Goal: Register for event/course

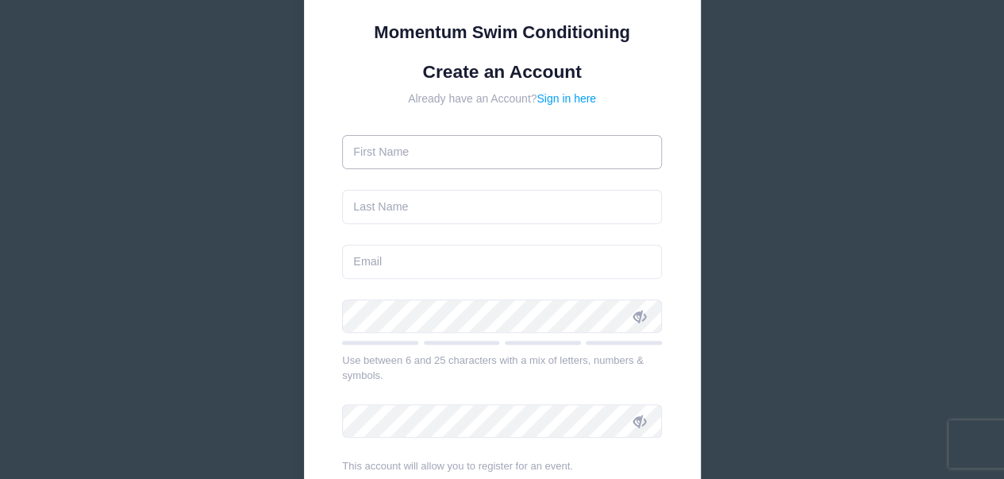
click at [406, 157] on input "text" at bounding box center [502, 152] width 320 height 34
type input "Davidson"
type input "[PERSON_NAME]"
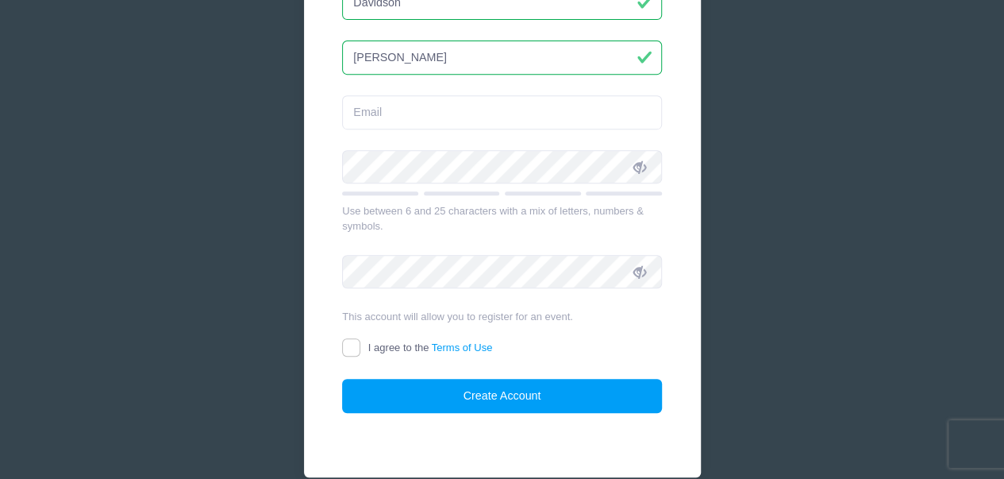
scroll to position [317, 0]
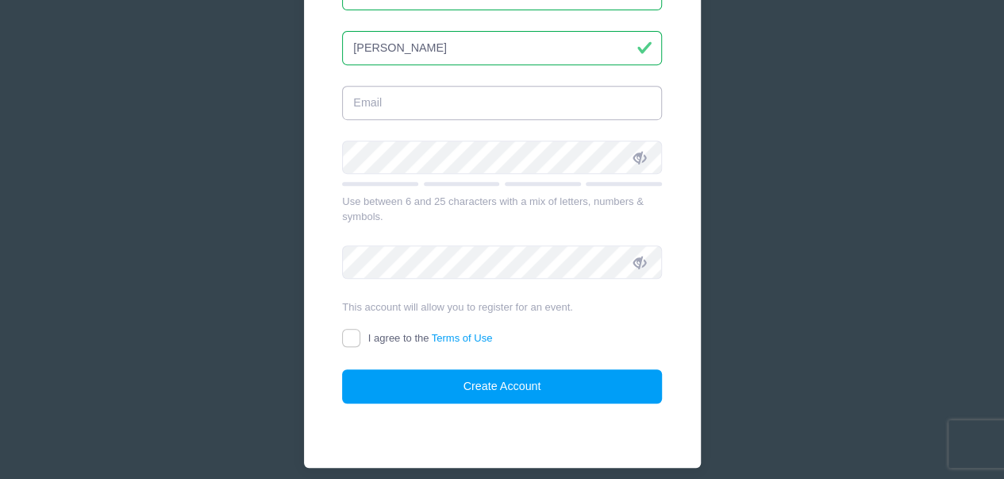
click at [380, 99] on input "email" at bounding box center [502, 103] width 320 height 34
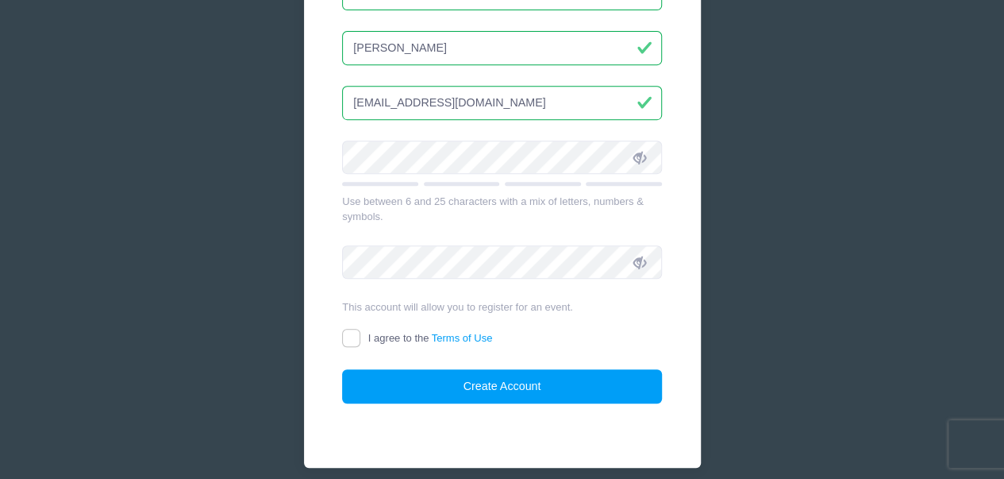
click at [402, 106] on input "[EMAIL_ADDRESS][DOMAIN_NAME]" at bounding box center [502, 103] width 320 height 34
type input "[EMAIL_ADDRESS][DOMAIN_NAME]"
click at [640, 156] on icon at bounding box center [639, 158] width 13 height 13
click at [336, 325] on div "Momentum Swim Conditioning Create an Account Already have an Account? Sign in h…" at bounding box center [502, 94] width 397 height 746
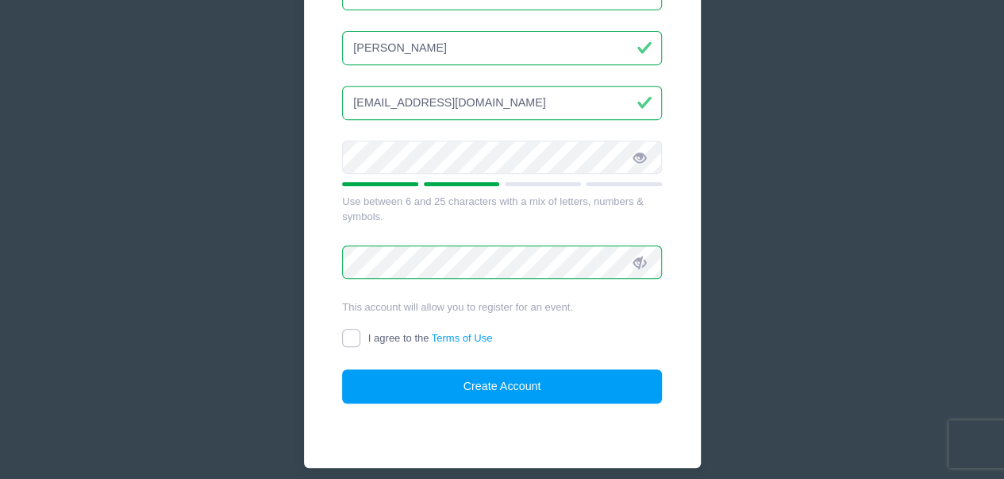
click at [344, 334] on input "I agree to the Terms of Use" at bounding box center [351, 338] width 18 height 18
checkbox input "true"
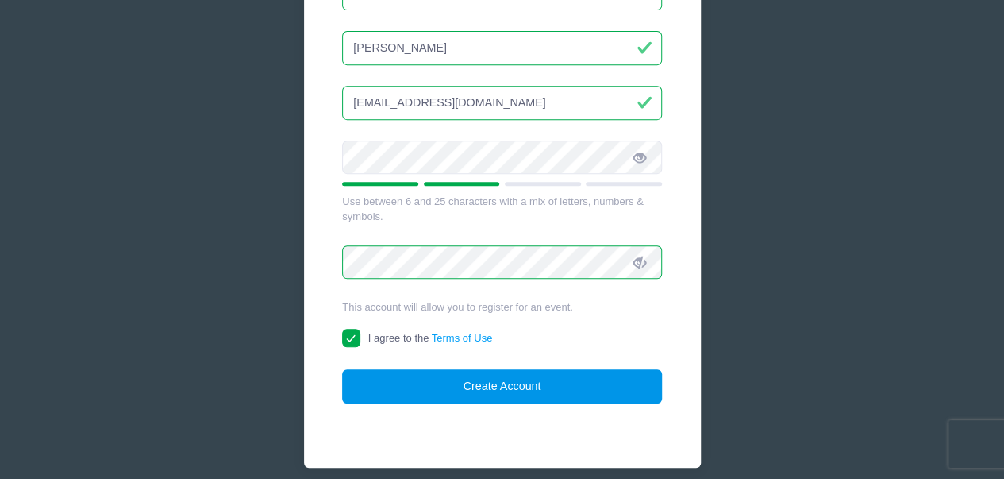
drag, startPoint x: 505, startPoint y: 380, endPoint x: 509, endPoint y: 372, distance: 9.3
click at [505, 379] on button "Create Account" at bounding box center [502, 386] width 320 height 34
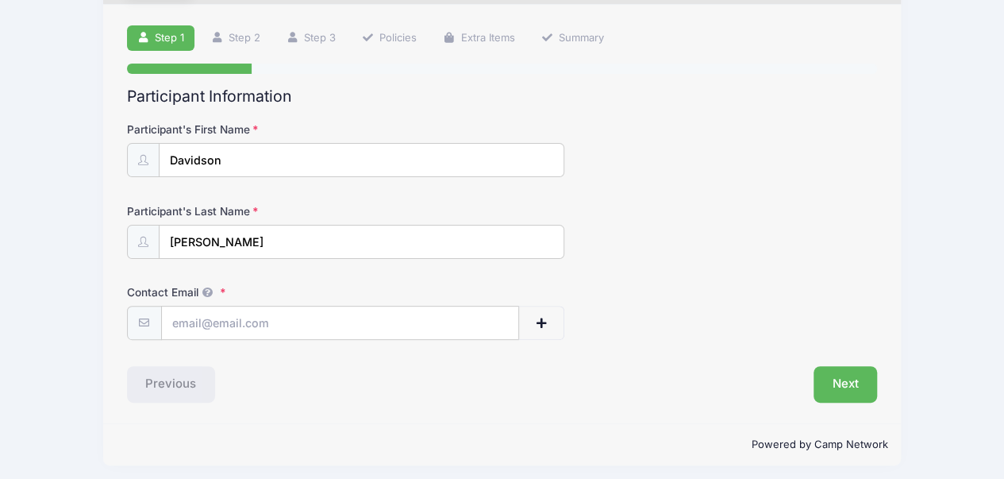
scroll to position [99, 0]
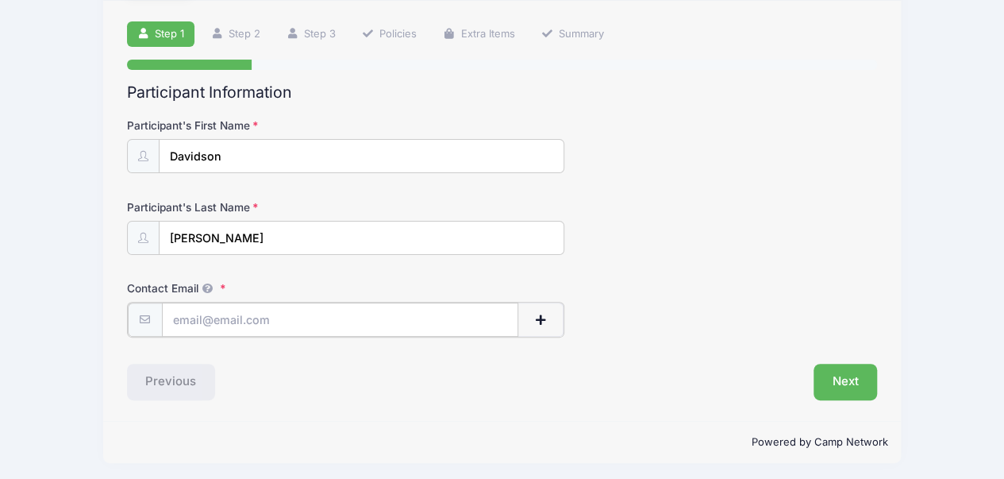
click at [271, 323] on input "Contact Email" at bounding box center [340, 319] width 357 height 34
click at [218, 321] on input "[EMAIL_ADDRESS][DOMAIN_NAME]" at bounding box center [340, 319] width 357 height 34
type input "[EMAIL_ADDRESS][DOMAIN_NAME]"
click at [843, 260] on form "Participant's First Name Davidson Participant's Last Name Wang Contact Email sm…" at bounding box center [502, 226] width 751 height 218
click at [840, 377] on button "Next" at bounding box center [845, 380] width 64 height 37
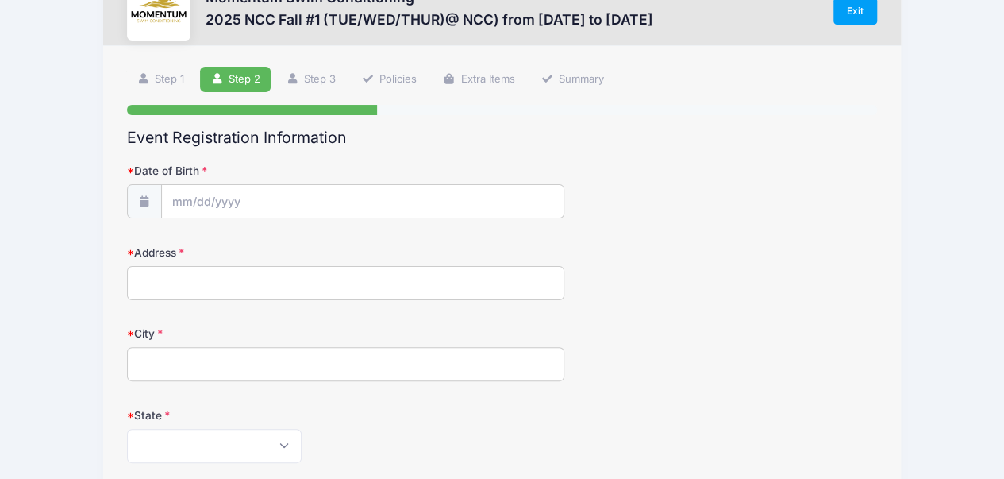
scroll to position [79, 0]
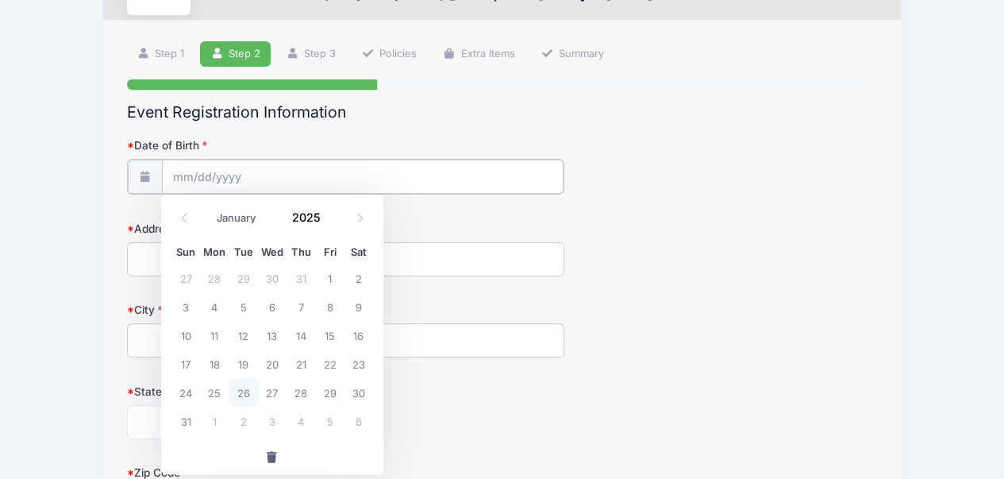
click at [220, 172] on input "Date of Birth" at bounding box center [363, 177] width 402 height 34
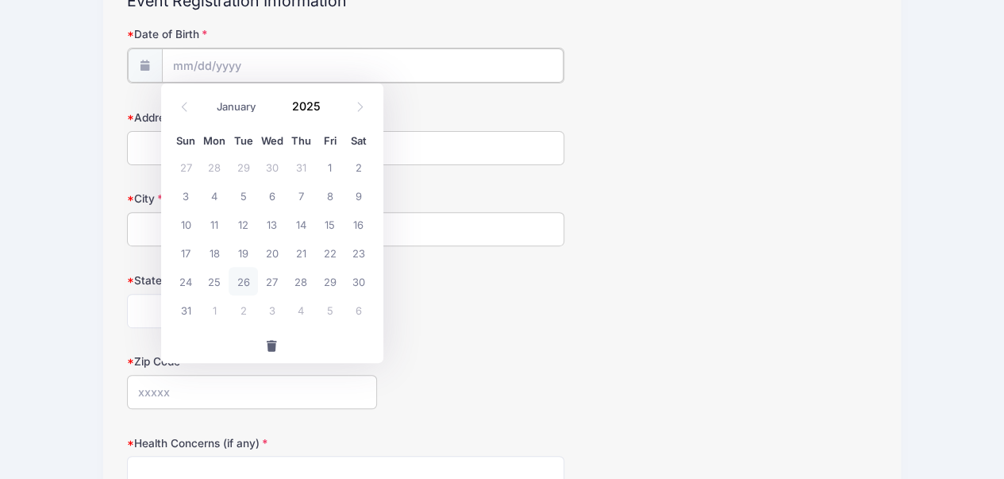
scroll to position [238, 0]
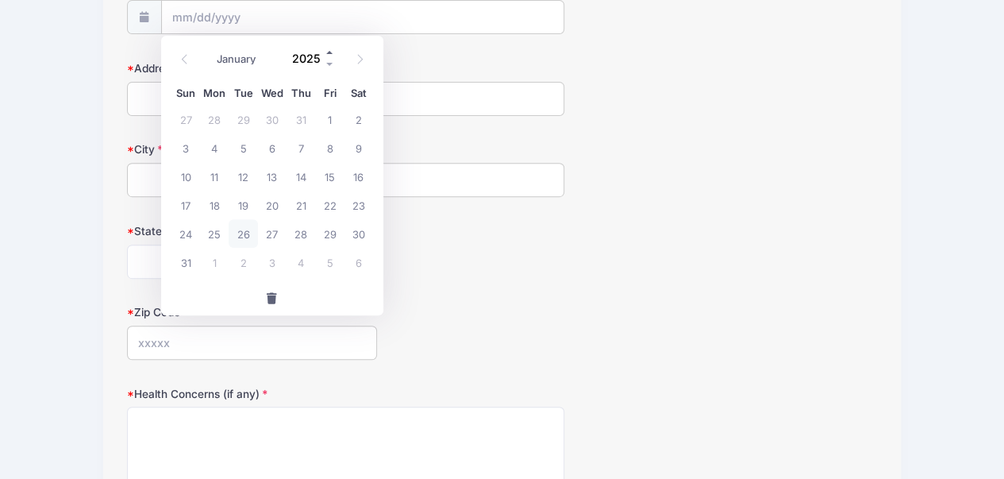
click at [332, 53] on span at bounding box center [330, 53] width 11 height 12
click at [327, 63] on span at bounding box center [330, 65] width 11 height 12
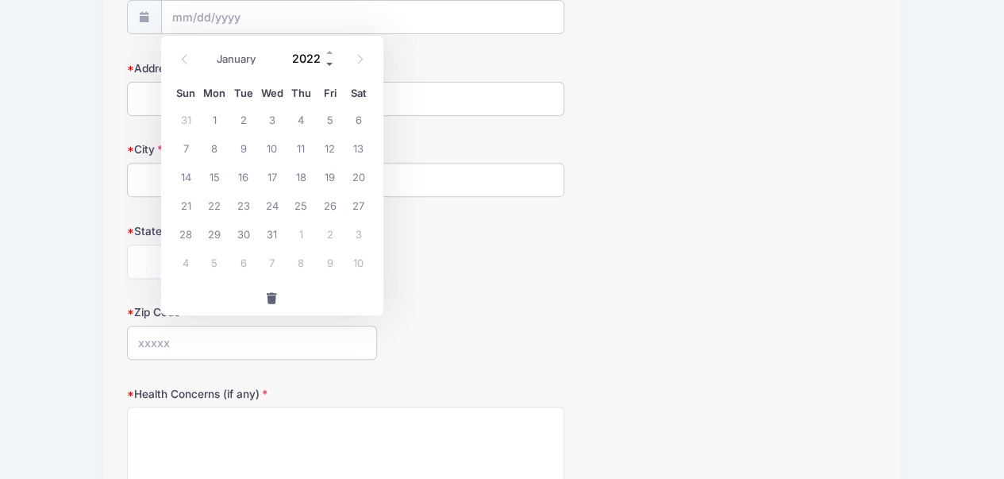
click at [327, 63] on span at bounding box center [330, 65] width 11 height 12
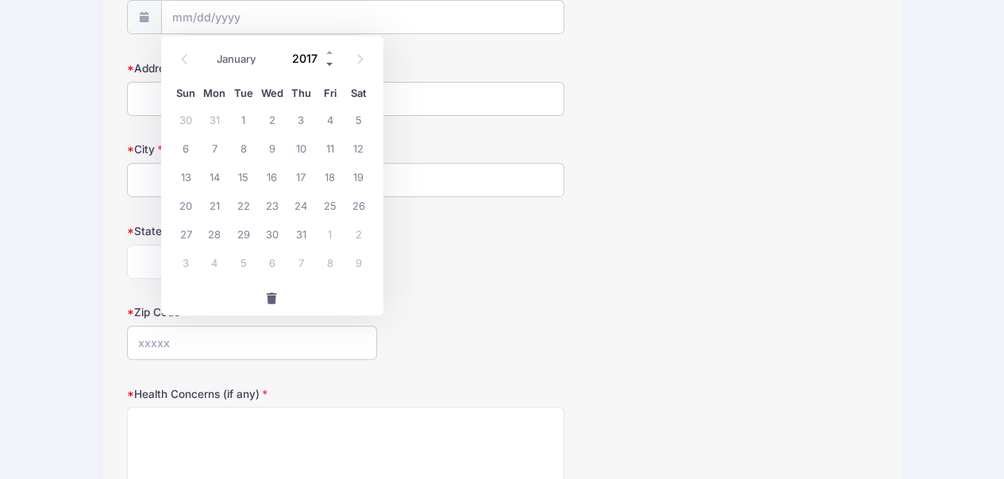
click at [327, 63] on span at bounding box center [330, 65] width 11 height 12
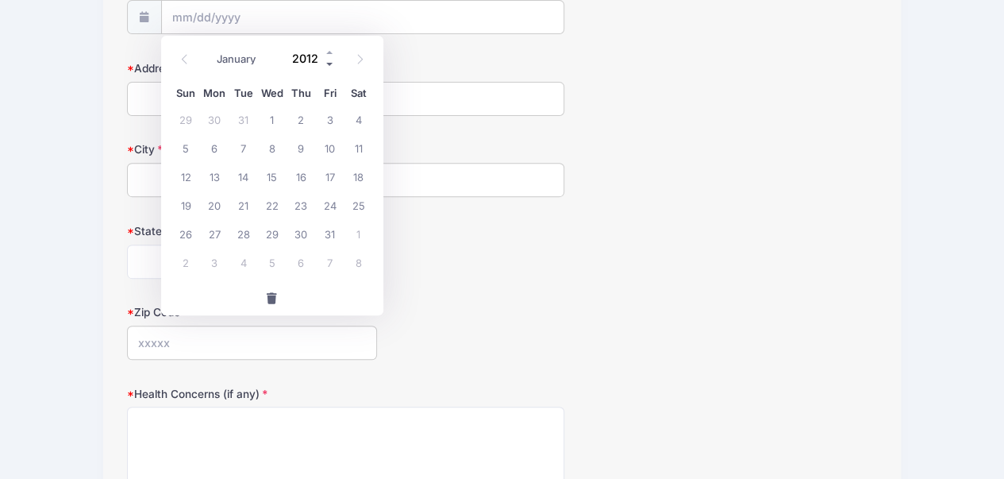
click at [327, 63] on span at bounding box center [330, 65] width 11 height 12
type input "2011"
click at [243, 62] on select "January February March April May June July August September October November De…" at bounding box center [244, 59] width 71 height 21
select select "11"
click at [209, 49] on select "January February March April May June July August September October November De…" at bounding box center [244, 59] width 71 height 21
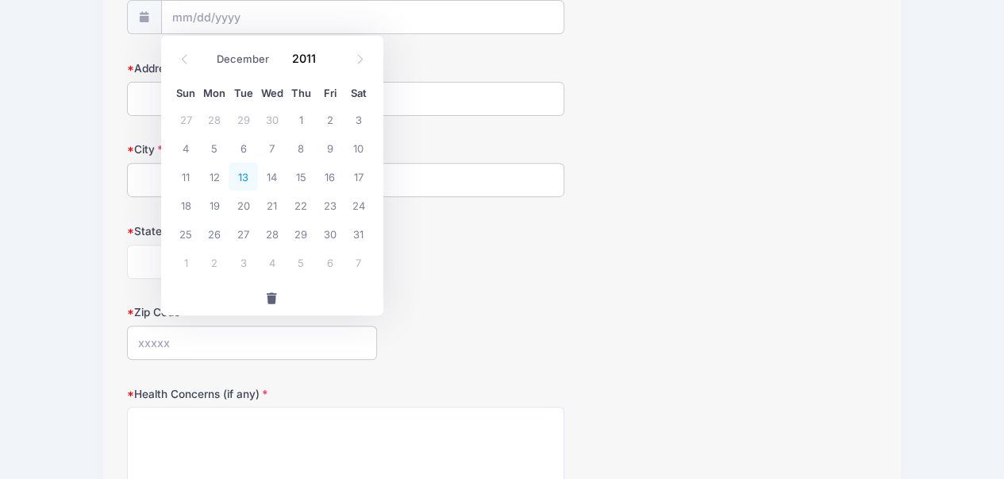
click at [243, 176] on span "13" at bounding box center [243, 176] width 29 height 29
type input "12/13/2011"
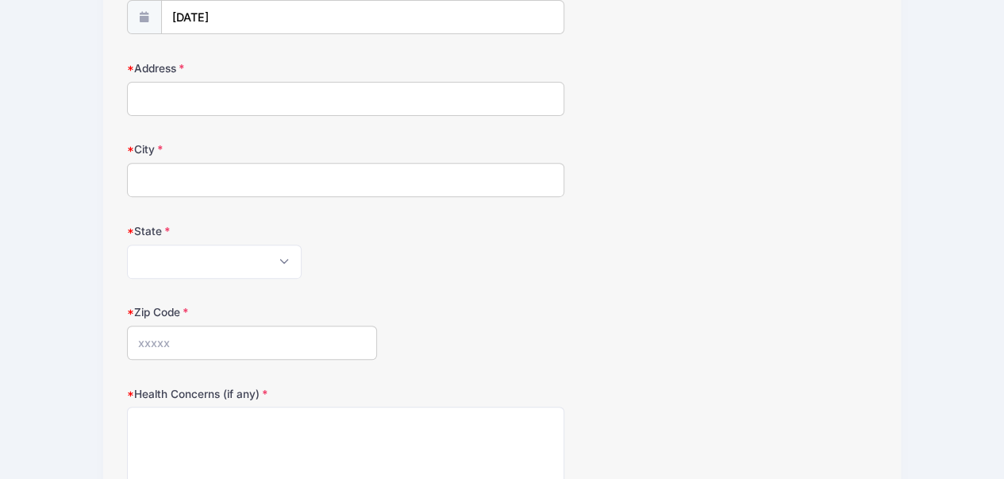
click at [219, 102] on input "Address" at bounding box center [346, 99] width 438 height 34
type input "1309 Stonegate Rd, Naperville"
type input "Chicago"
select select "IL"
type input "60540"
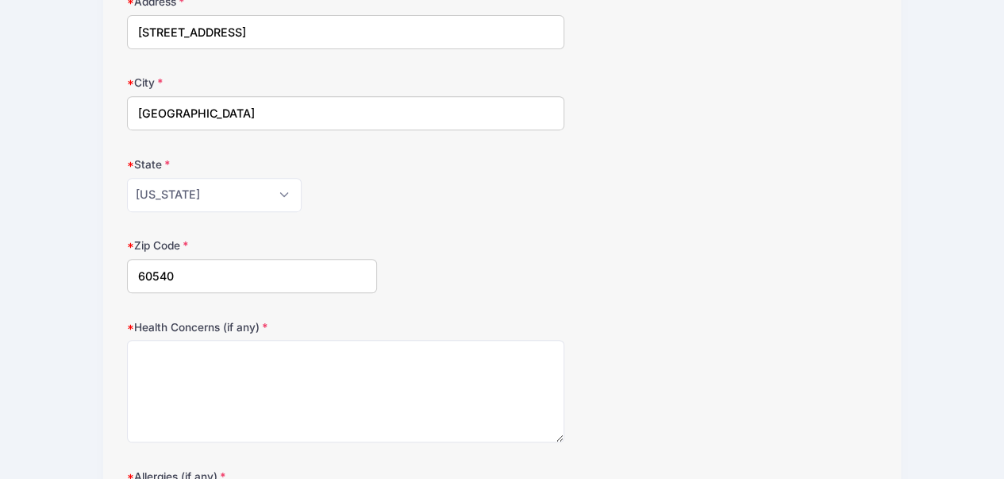
scroll to position [397, 0]
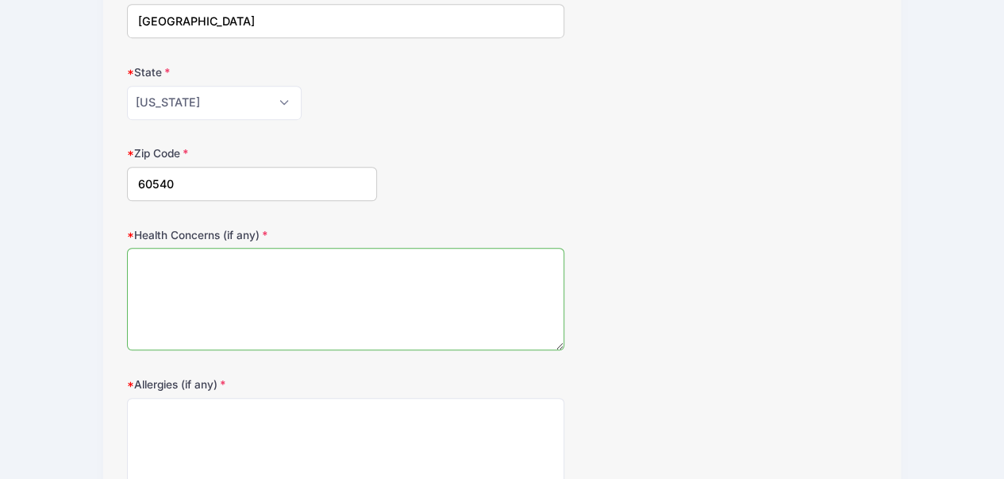
click at [306, 262] on textarea "Health Concerns (if any)" at bounding box center [346, 299] width 438 height 102
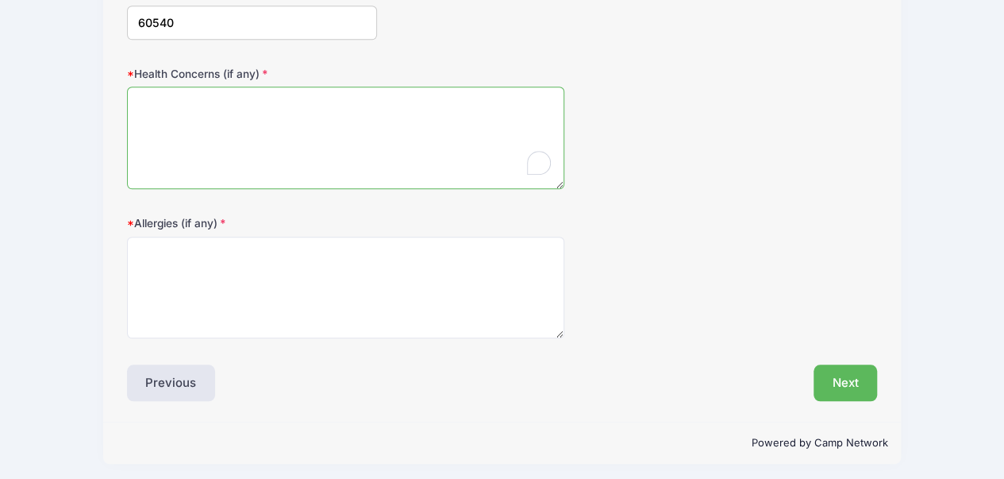
scroll to position [559, 0]
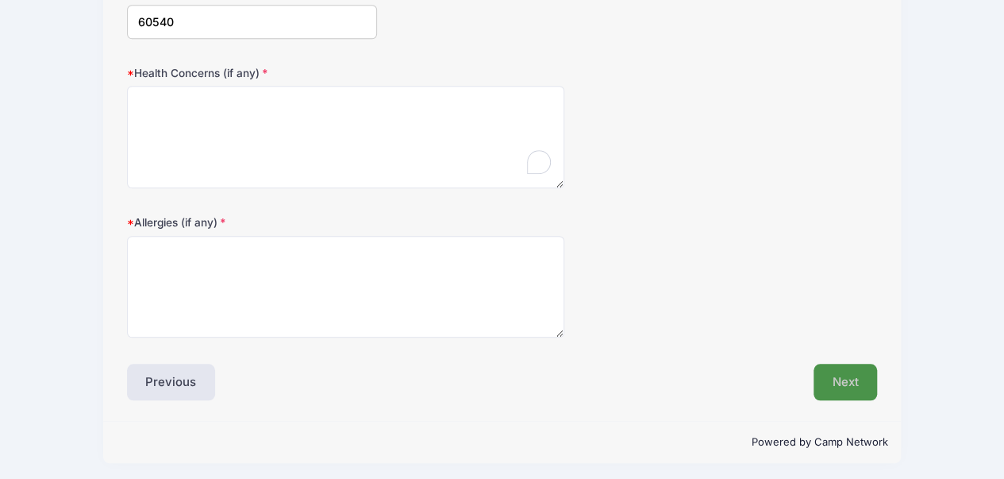
click at [832, 367] on button "Next" at bounding box center [845, 381] width 64 height 37
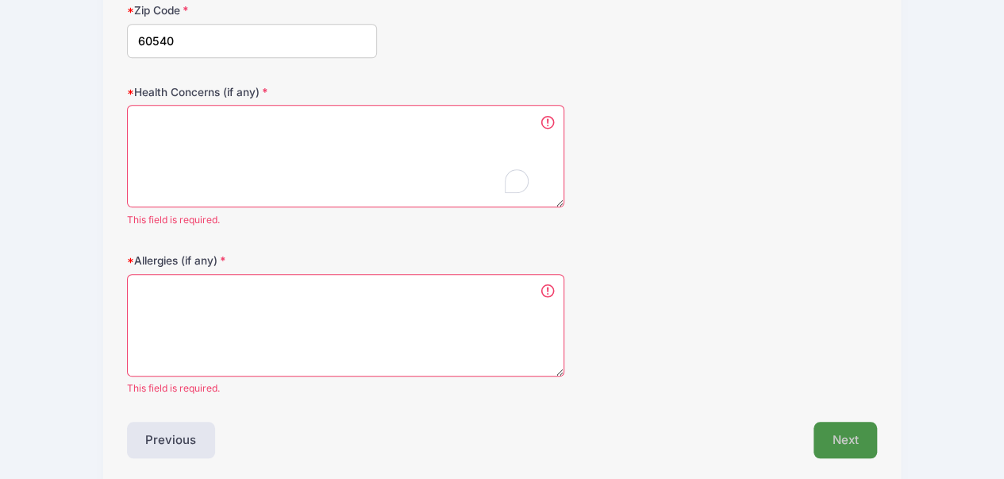
scroll to position [538, 0]
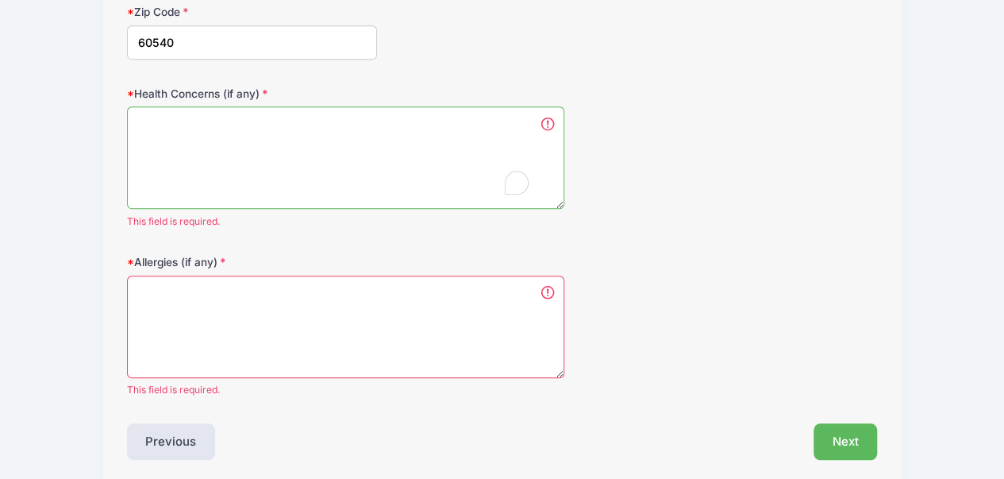
click at [357, 180] on textarea "Health Concerns (if any)" at bounding box center [346, 157] width 438 height 102
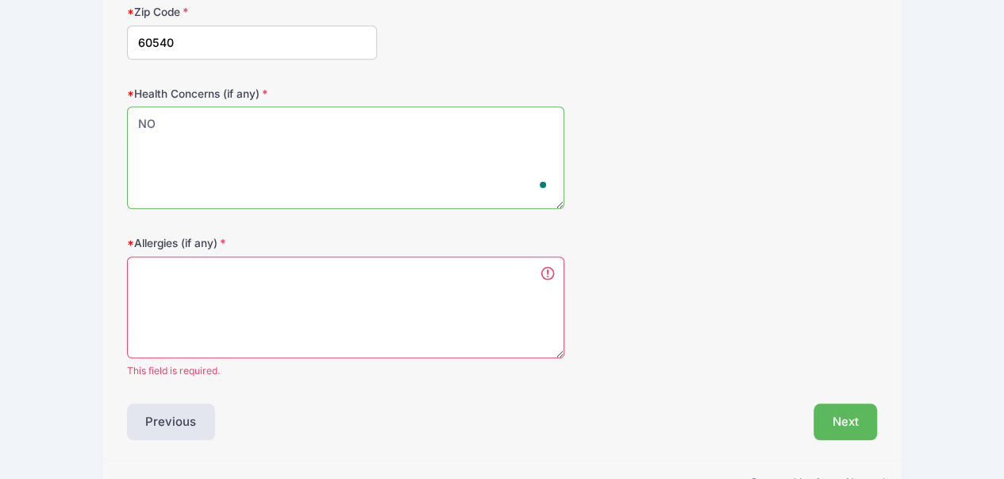
type textarea "NO"
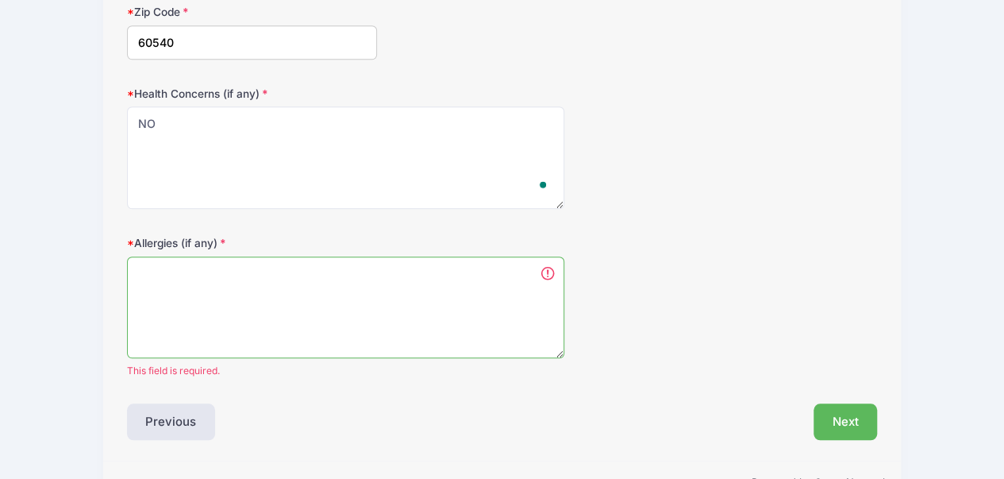
click at [361, 276] on textarea "Allergies (if any)" at bounding box center [346, 307] width 438 height 102
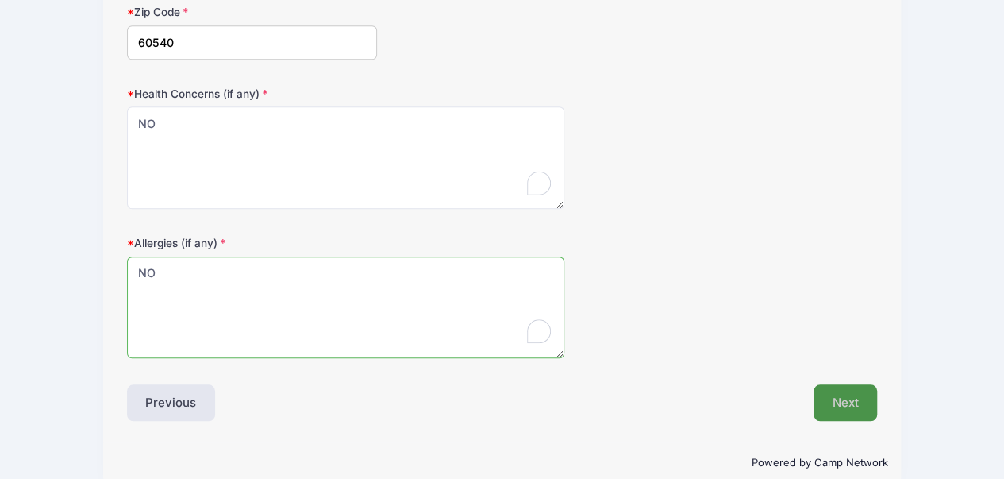
type textarea "NO"
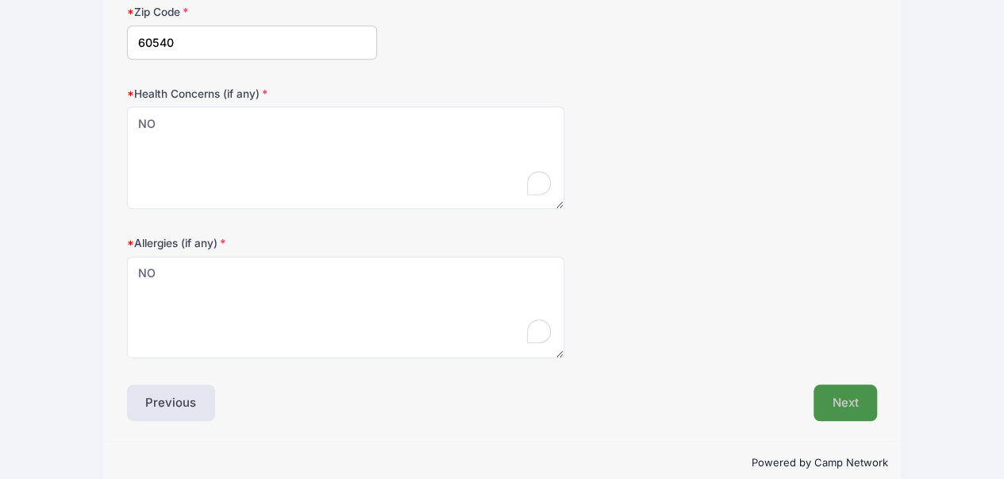
click at [834, 385] on button "Next" at bounding box center [845, 402] width 64 height 37
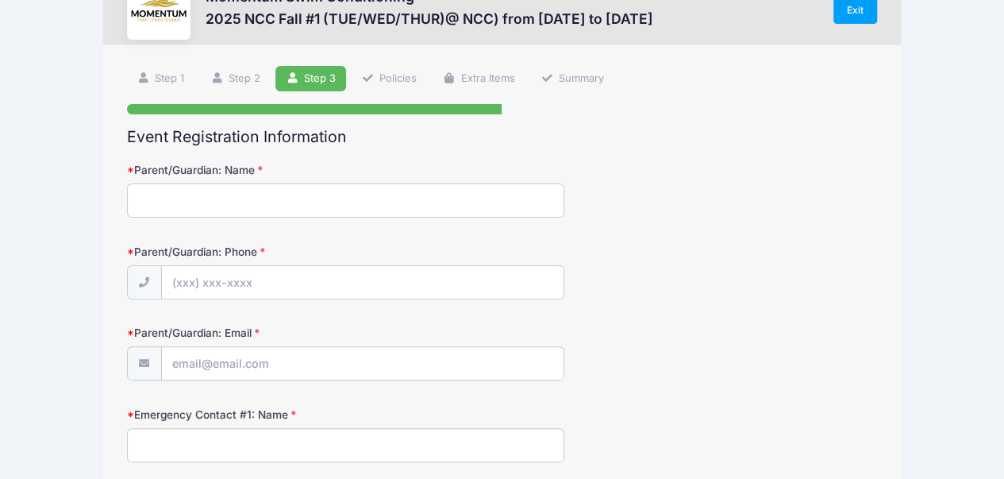
scroll to position [79, 0]
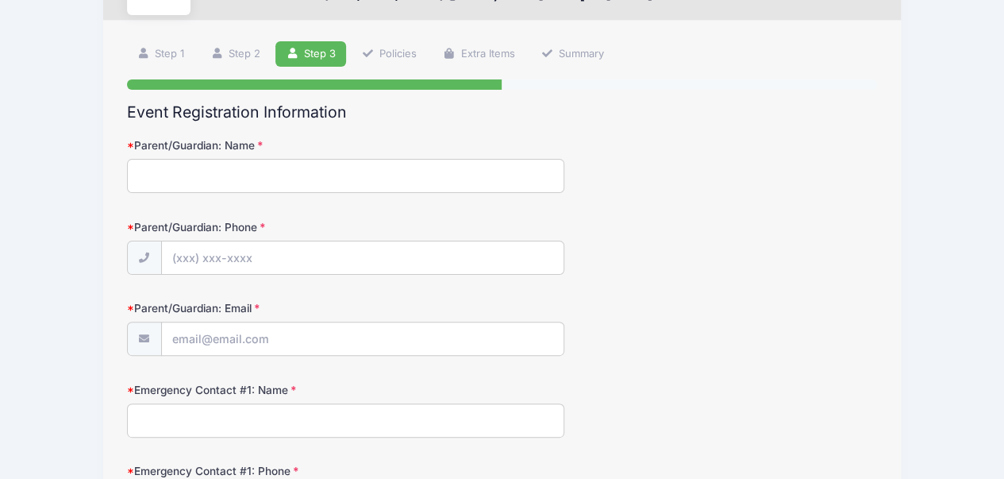
click at [401, 173] on input "Parent/Guardian: Name" at bounding box center [346, 176] width 438 height 34
type input "XIAOXI WEI"
type input "(773) 742-2888"
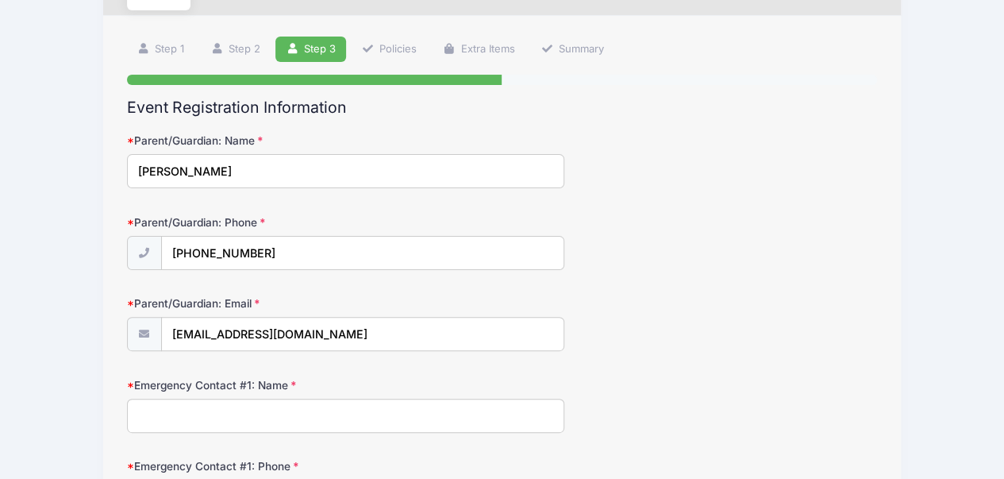
scroll to position [238, 0]
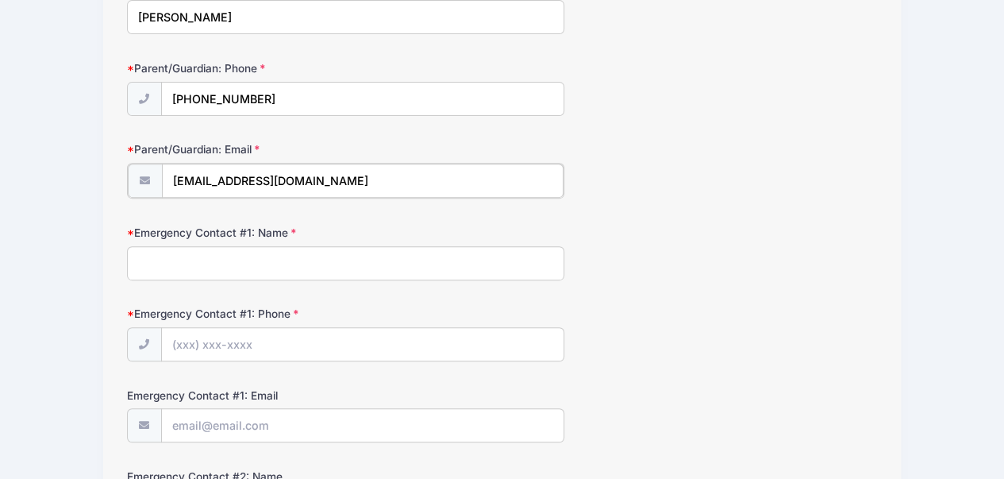
click at [220, 180] on input "[EMAIL_ADDRESS][DOMAIN_NAME]" at bounding box center [363, 180] width 402 height 34
type input "[EMAIL_ADDRESS][DOMAIN_NAME]"
click at [76, 225] on div "Momentum Swim Conditioning 2025 NCC Fall #1 (TUE/WED/THUR)@ NCC) from 09/16 to …" at bounding box center [502, 434] width 956 height 1344
click at [222, 269] on input "Emergency Contact #1: Name" at bounding box center [346, 261] width 438 height 34
type input "7"
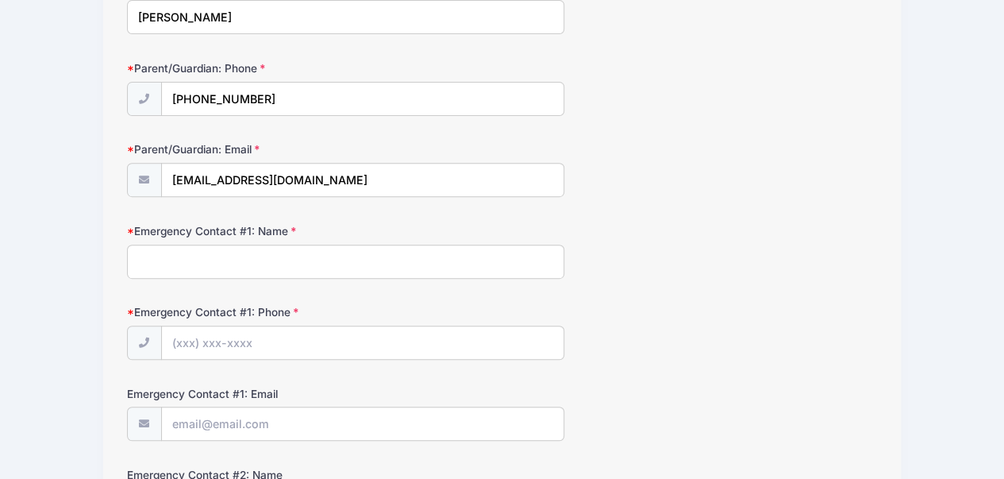
type input "1"
type input "2067470237"
click at [264, 339] on input "Emergency Contact #1: Phone" at bounding box center [363, 343] width 402 height 34
click at [35, 242] on div "Momentum Swim Conditioning 2025 NCC Fall #1 (TUE/WED/THUR)@ NCC) from 09/16 to …" at bounding box center [502, 434] width 956 height 1344
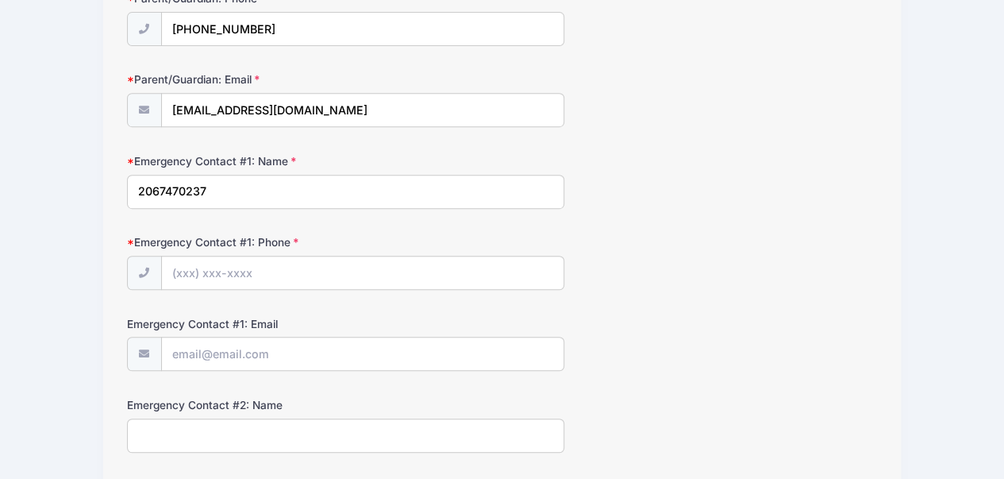
scroll to position [397, 0]
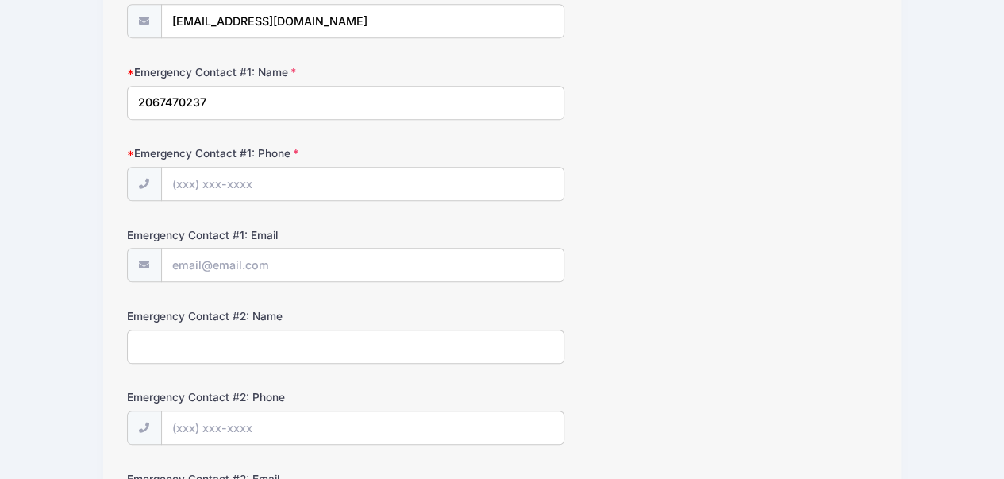
drag, startPoint x: 208, startPoint y: 103, endPoint x: 106, endPoint y: 99, distance: 101.7
click at [106, 99] on div "Step 3 /7 Step 1 Step 2 Step 3 Policies Extra Items Summary Participant Informa…" at bounding box center [501, 294] width 797 height 1182
paste input "(206) 747-0237"
type input "(206) 747-0237"
click at [263, 269] on input "Emergency Contact #1: Email" at bounding box center [363, 265] width 402 height 34
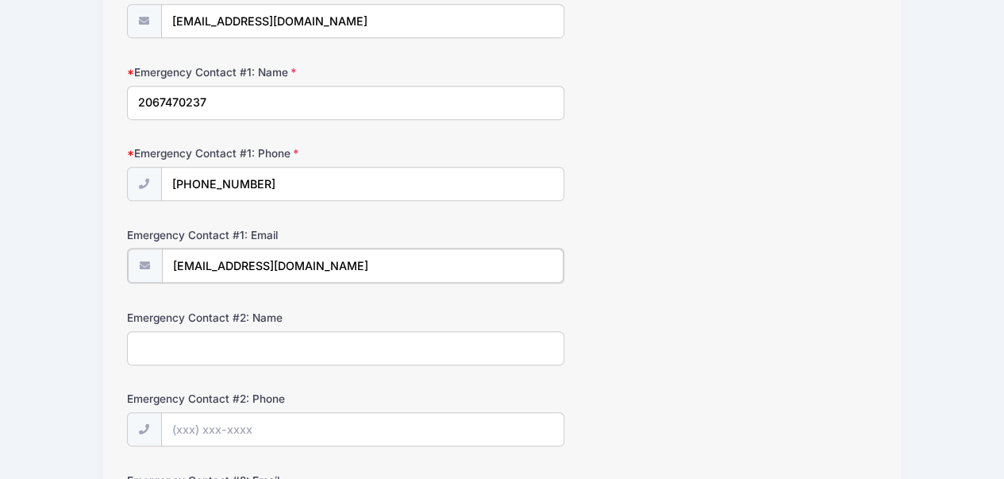
click at [219, 264] on input "[EMAIL_ADDRESS][DOMAIN_NAME]" at bounding box center [363, 265] width 402 height 34
type input "[EMAIL_ADDRESS][DOMAIN_NAME]"
click at [54, 286] on div "Momentum Swim Conditioning 2025 NCC Fall #1 (TUE/WED/THUR)@ NCC) from 09/16 to …" at bounding box center [502, 275] width 956 height 1344
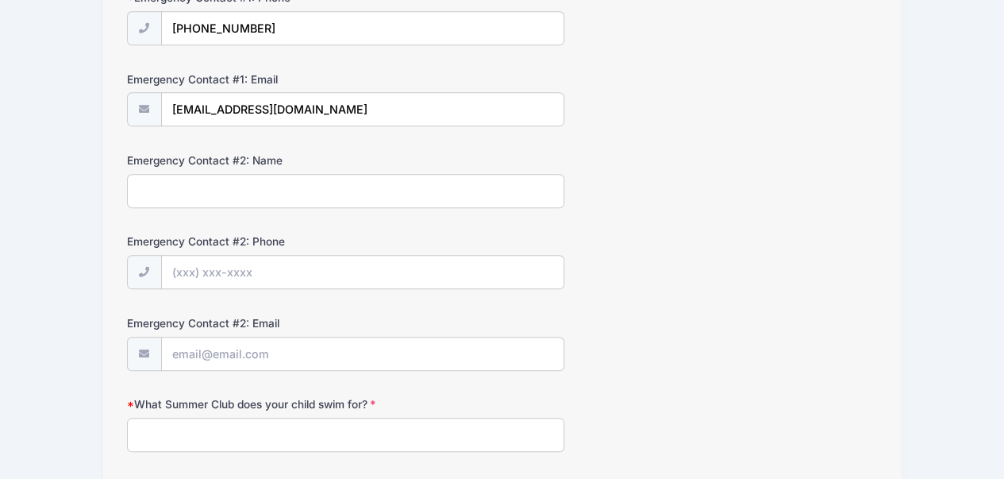
scroll to position [556, 0]
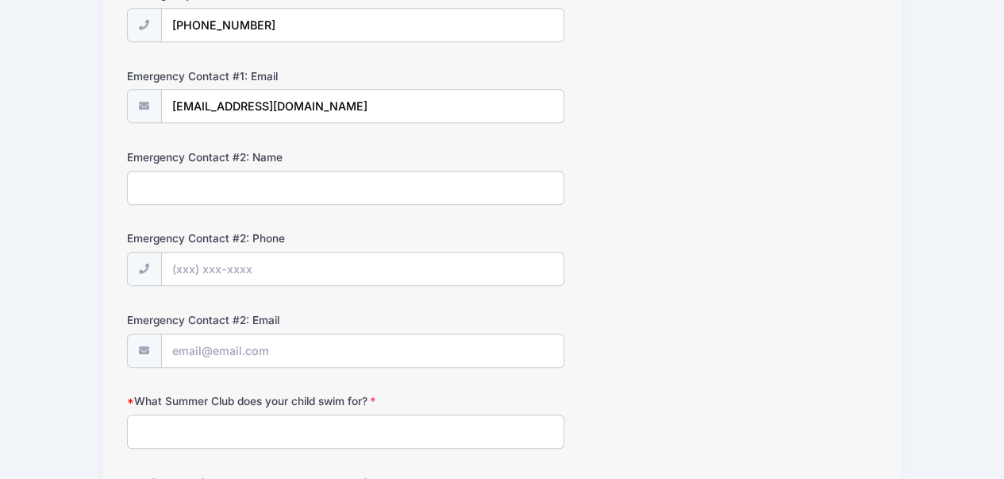
click at [248, 192] on input "Emergency Contact #2: Name" at bounding box center [346, 188] width 438 height 34
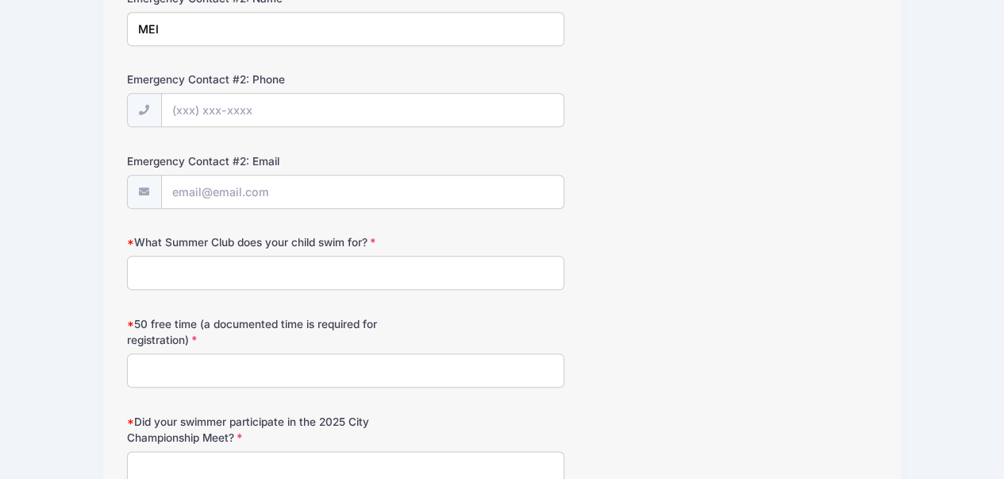
type input "MEI"
drag, startPoint x: 126, startPoint y: 233, endPoint x: 309, endPoint y: 234, distance: 182.5
click at [242, 267] on input "What Summer Club does your child swim for?" at bounding box center [346, 273] width 438 height 34
type input "B"
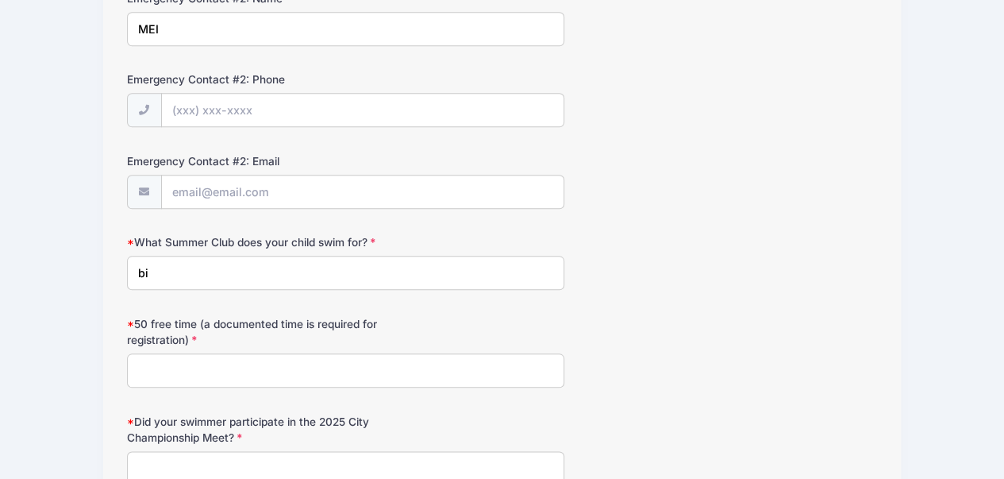
type input "b"
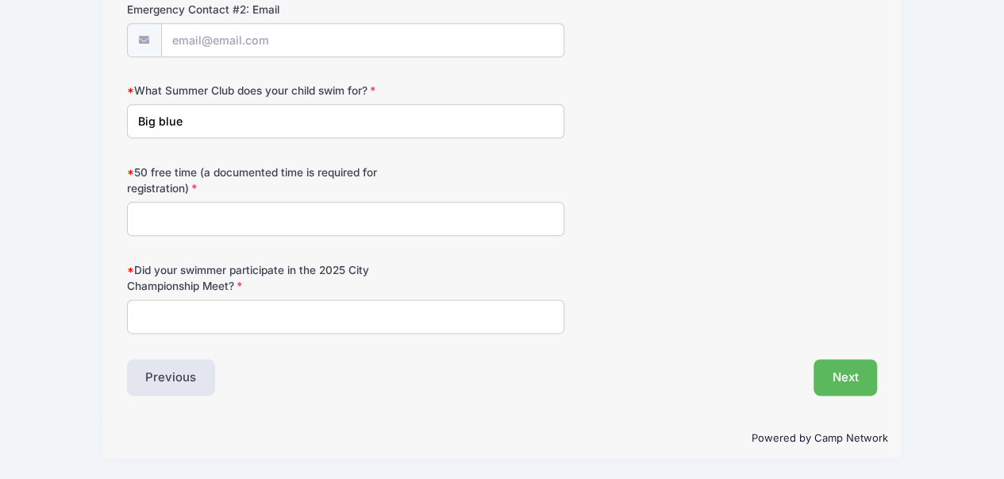
scroll to position [875, 0]
type input "Big blue"
click at [239, 319] on input "Did your swimmer participate in the 2025 City Championship Meet?" at bounding box center [346, 316] width 438 height 34
type input "NO"
click at [238, 233] on input "50 free time (a documented time is required for registration)" at bounding box center [346, 219] width 438 height 34
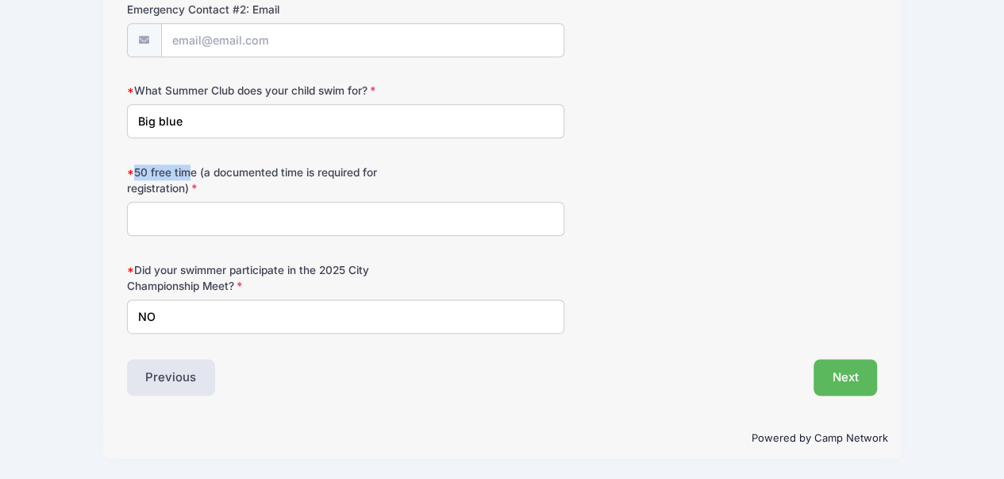
drag, startPoint x: 133, startPoint y: 171, endPoint x: 190, endPoint y: 171, distance: 57.1
click at [190, 171] on label "50 free time (a documented time is required for registration)" at bounding box center [252, 180] width 250 height 33
click at [219, 183] on label "50 free time (a documented time is required for registration)" at bounding box center [252, 180] width 250 height 33
click at [219, 202] on input "50 free time (a documented time is required for registration)" at bounding box center [346, 219] width 438 height 34
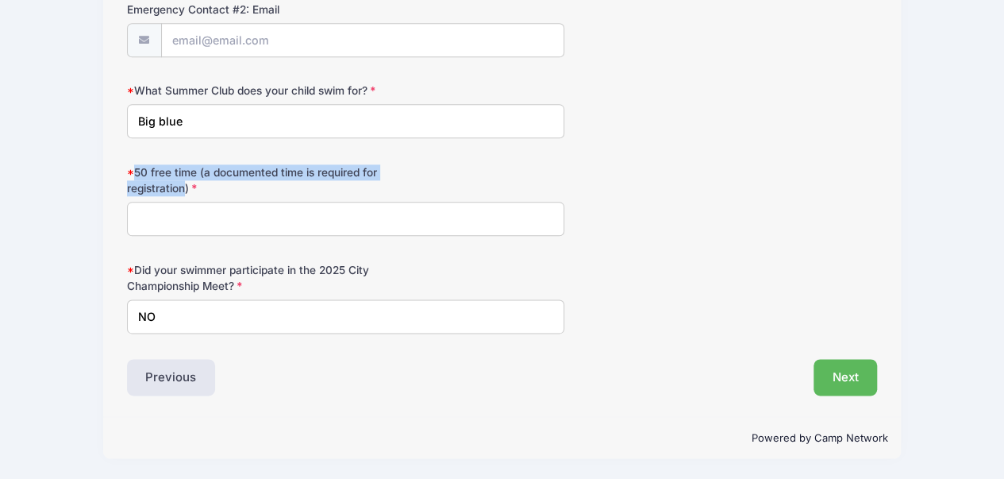
drag, startPoint x: 144, startPoint y: 172, endPoint x: 185, endPoint y: 182, distance: 41.6
click at [203, 186] on label "50 free time (a documented time is required for registration)" at bounding box center [252, 180] width 250 height 33
copy label "50 free time (a documented time is required for registration"
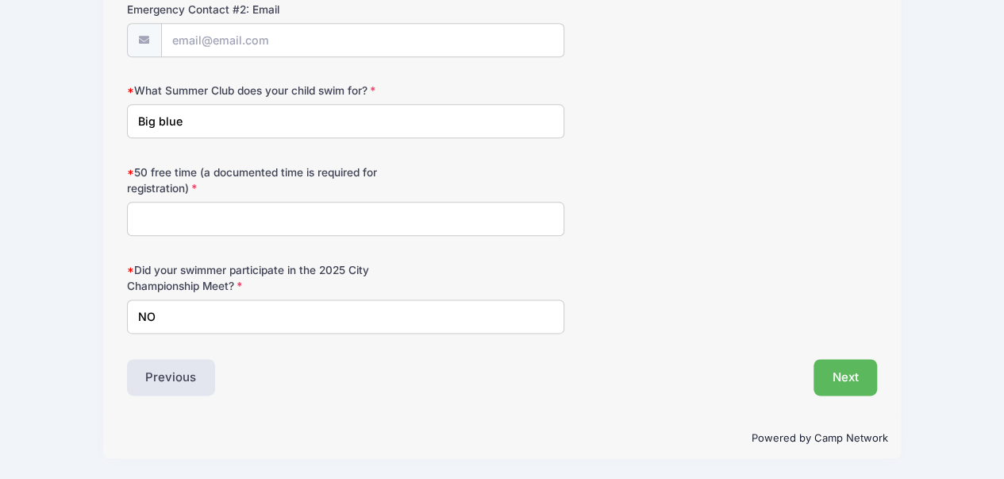
click at [254, 220] on input "50 free time (a documented time is required for registration)" at bounding box center [346, 219] width 438 height 34
type input "N"
click at [838, 378] on button "Next" at bounding box center [845, 377] width 64 height 37
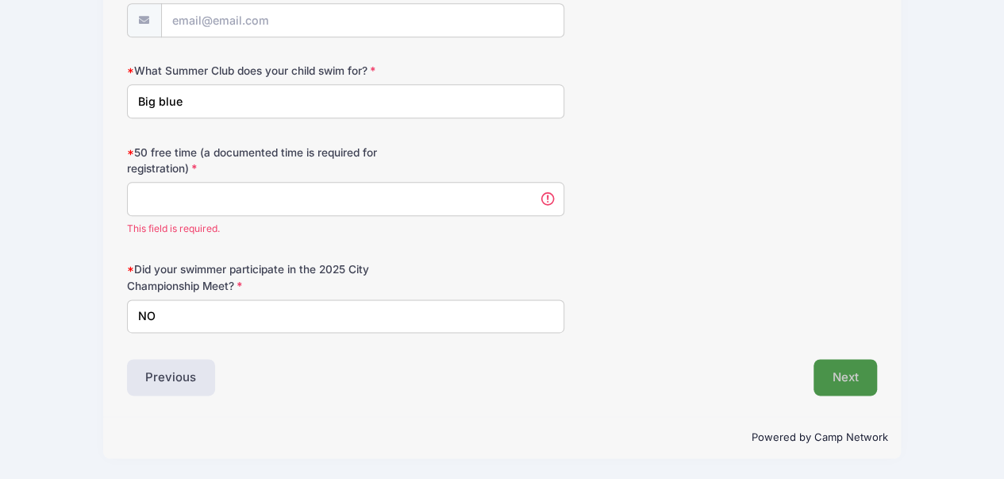
scroll to position [0, 0]
click at [387, 204] on input "50 free time (a documented time is required for registration)" at bounding box center [346, 199] width 438 height 34
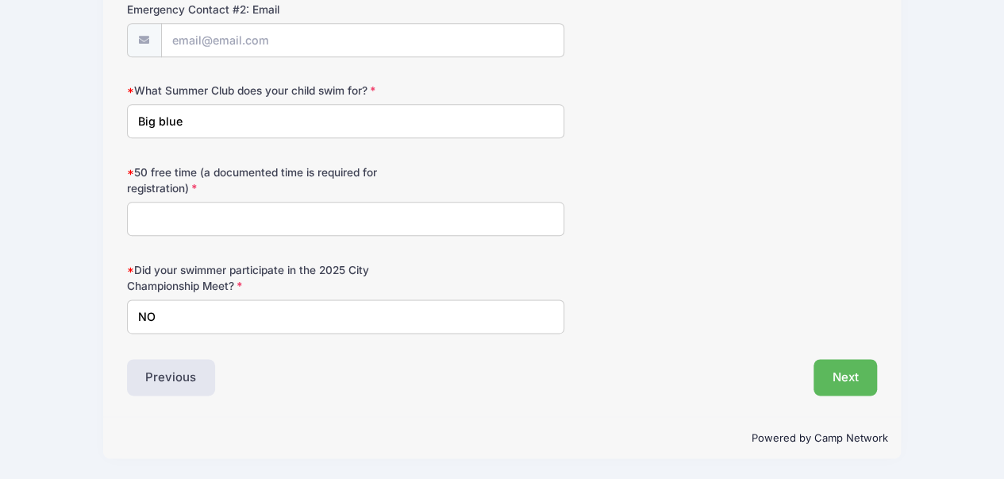
scroll to position [875, 0]
click at [271, 223] on input "50 free time (a documented time is required for registration)" at bounding box center [346, 219] width 438 height 34
type input "NO records"
click at [843, 375] on button "Next" at bounding box center [845, 377] width 64 height 37
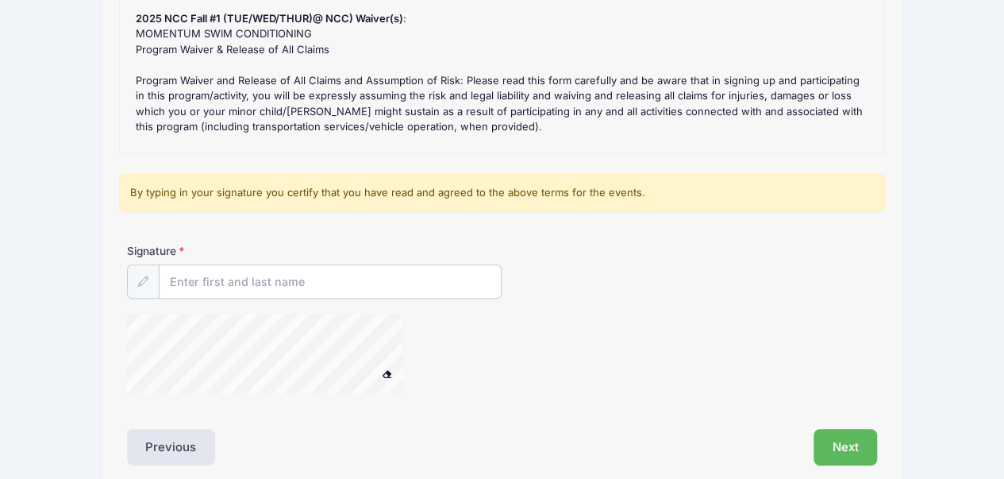
scroll to position [317, 0]
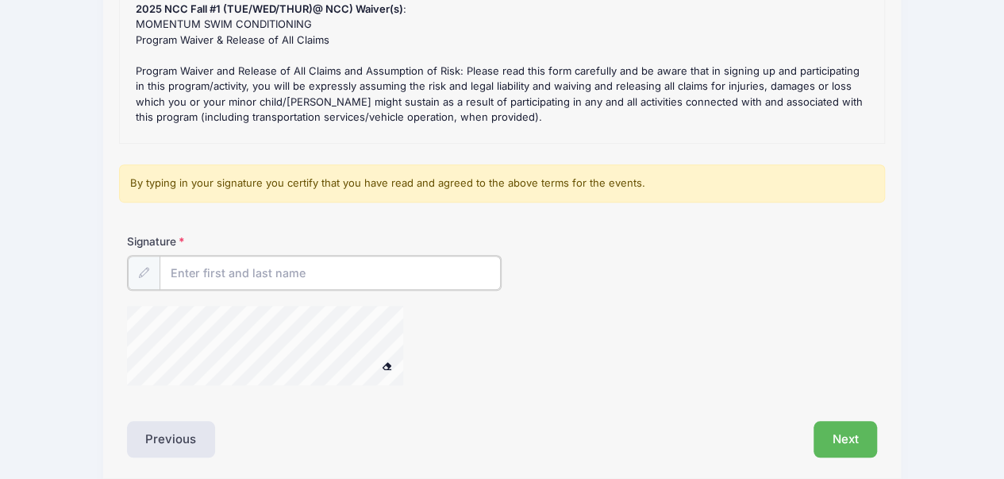
click at [381, 263] on input "Signature" at bounding box center [331, 273] width 342 height 34
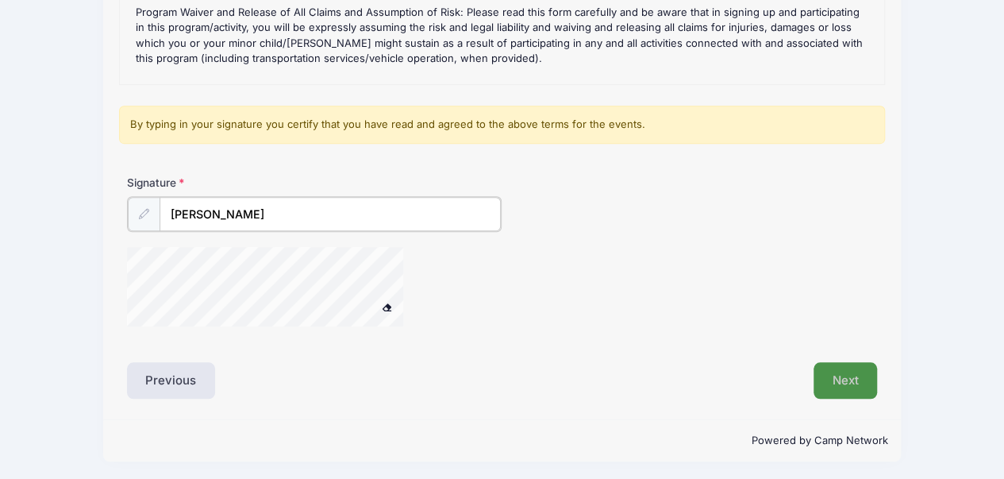
type input "XIAOXI WEI"
click at [827, 377] on button "Next" at bounding box center [845, 380] width 64 height 37
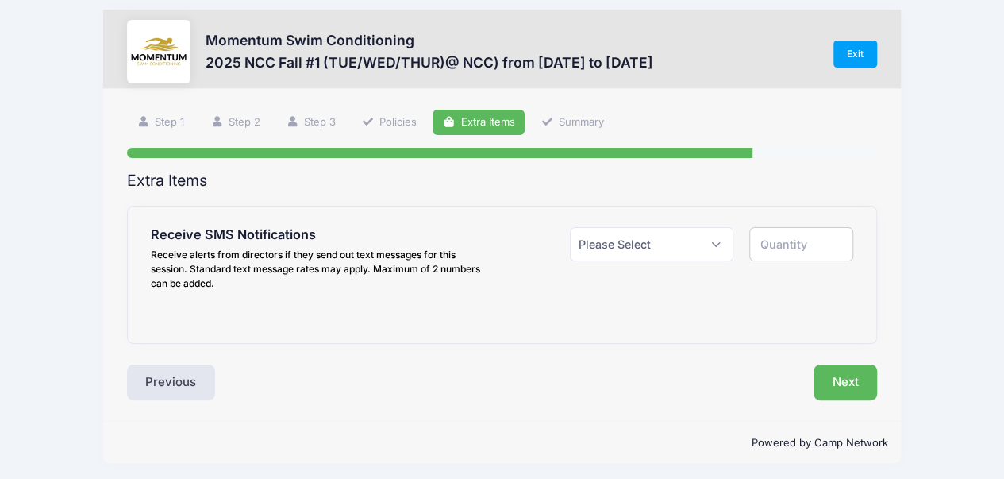
scroll to position [14, 0]
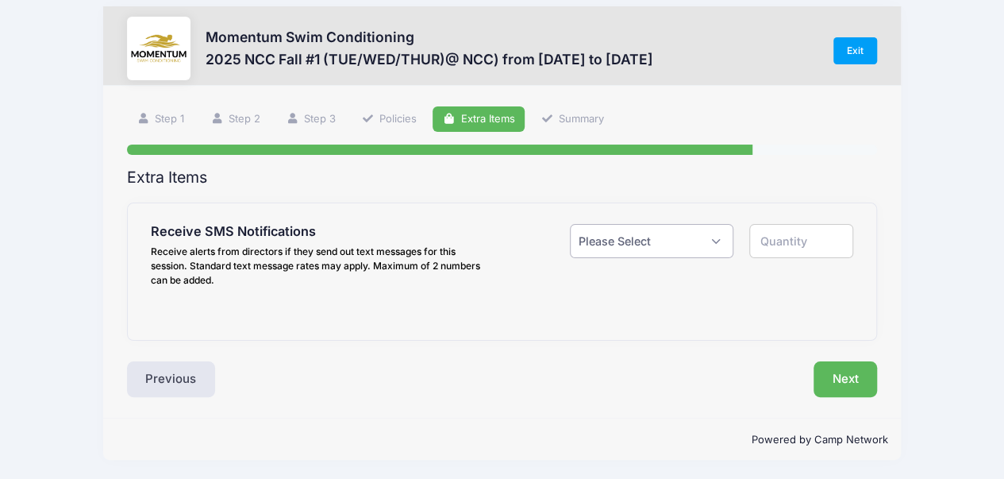
click at [694, 245] on select "Please Select Yes ($0.00) No" at bounding box center [652, 241] width 164 height 34
select select "1"
click at [570, 224] on select "Please Select Yes ($0.00) No" at bounding box center [652, 241] width 164 height 34
type input "1"
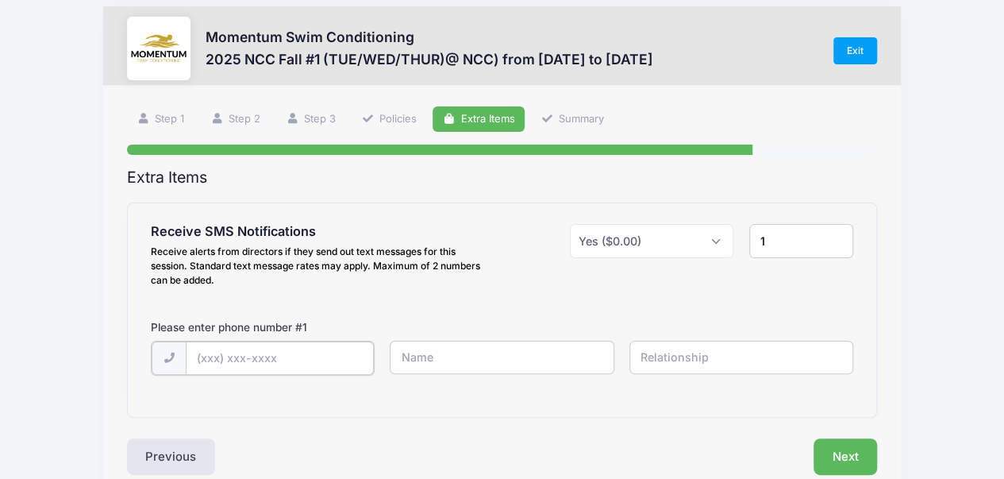
click at [0, 0] on input "text" at bounding box center [0, 0] width 0 height 0
type input "(773) 742-2888"
click at [0, 0] on input "text" at bounding box center [0, 0] width 0 height 0
type input "XIAOXI WEI"
click at [0, 0] on input "text" at bounding box center [0, 0] width 0 height 0
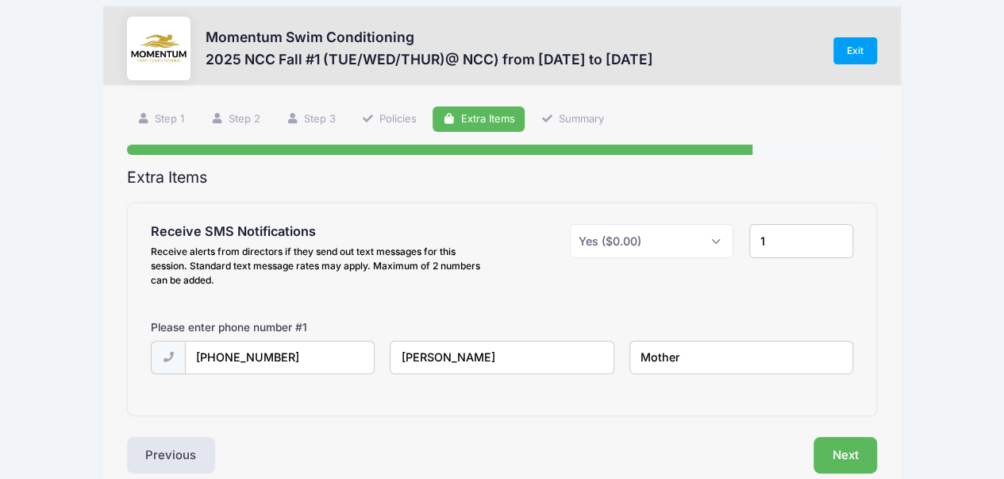
scroll to position [90, 0]
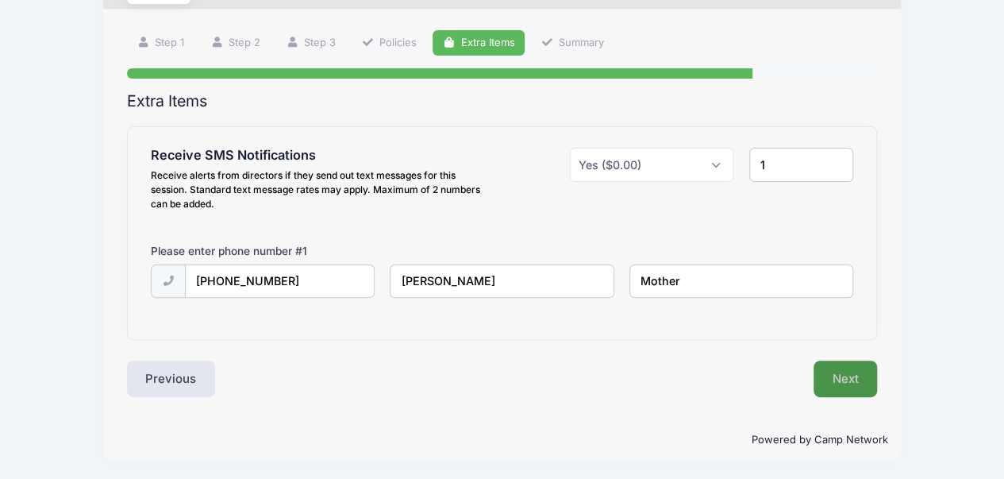
type input "Mother"
click at [832, 377] on button "Next" at bounding box center [845, 378] width 64 height 37
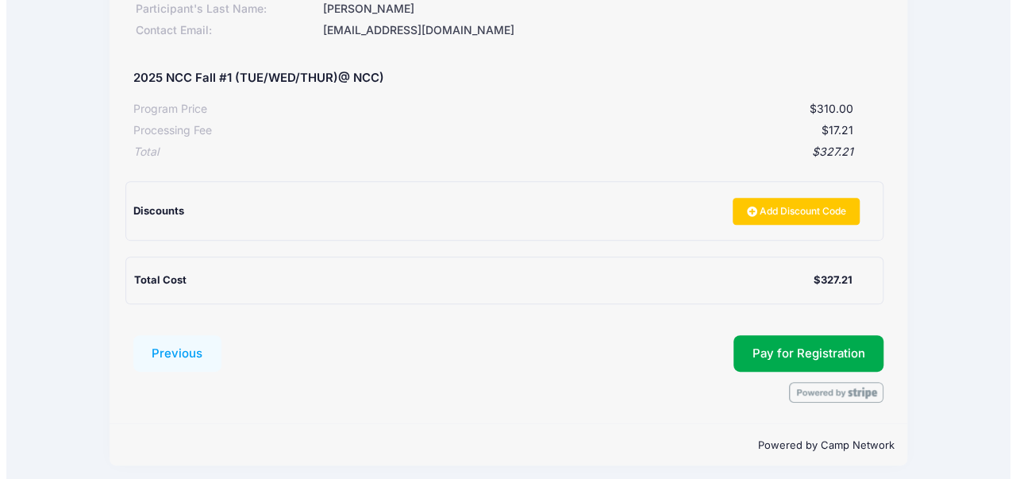
scroll to position [272, 0]
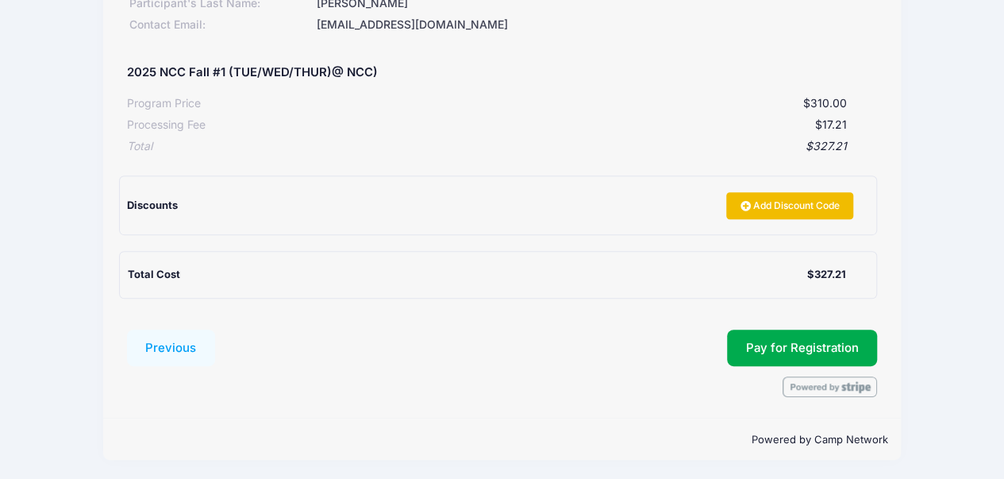
click at [798, 207] on link "Add Discount Code" at bounding box center [789, 205] width 127 height 27
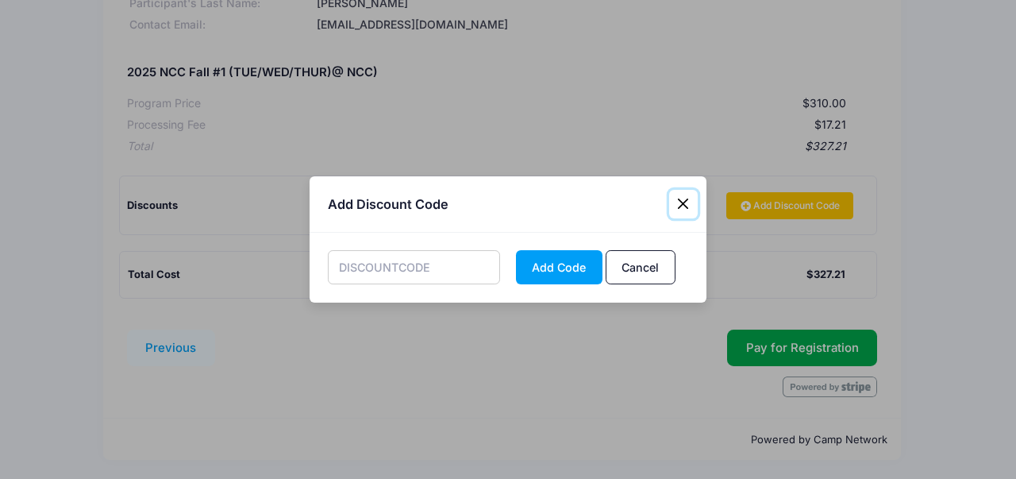
click at [686, 203] on button "Close" at bounding box center [683, 204] width 29 height 29
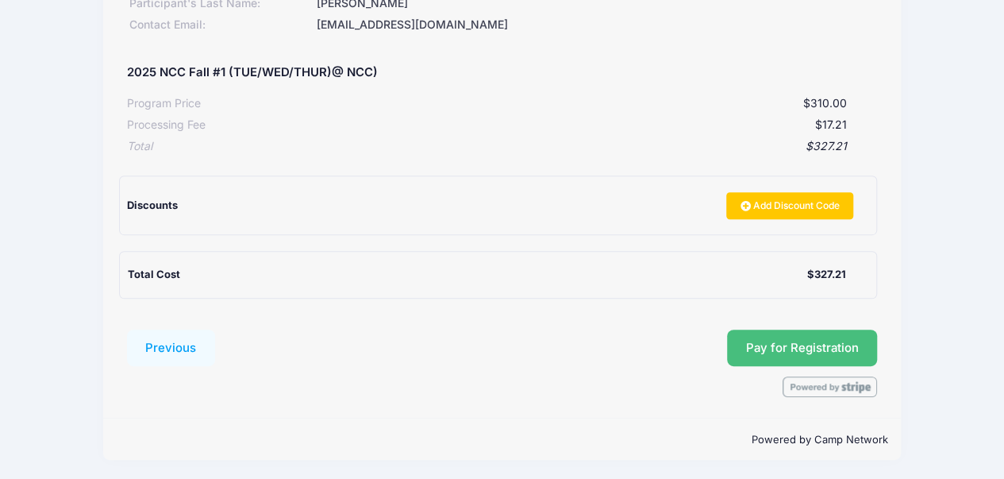
click at [756, 349] on span "Pay for Registration" at bounding box center [802, 347] width 113 height 14
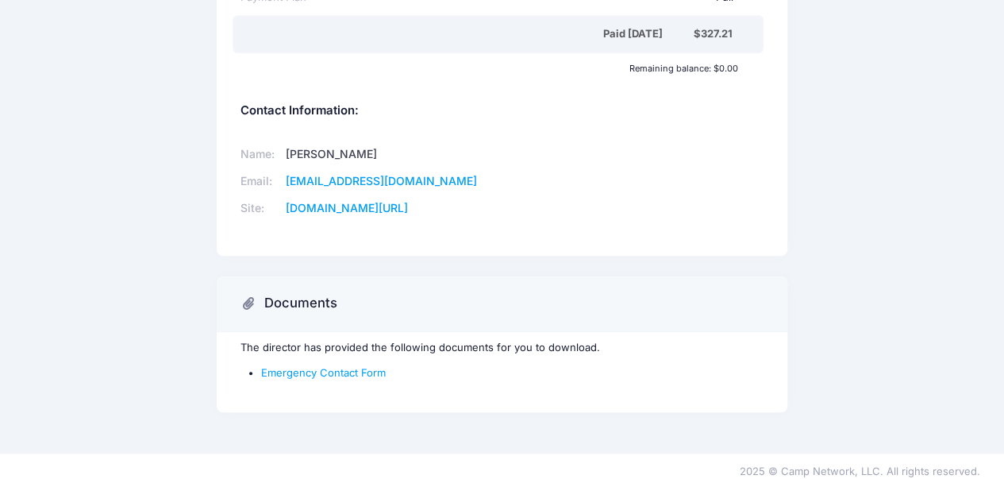
scroll to position [577, 0]
